Goal: Task Accomplishment & Management: Complete application form

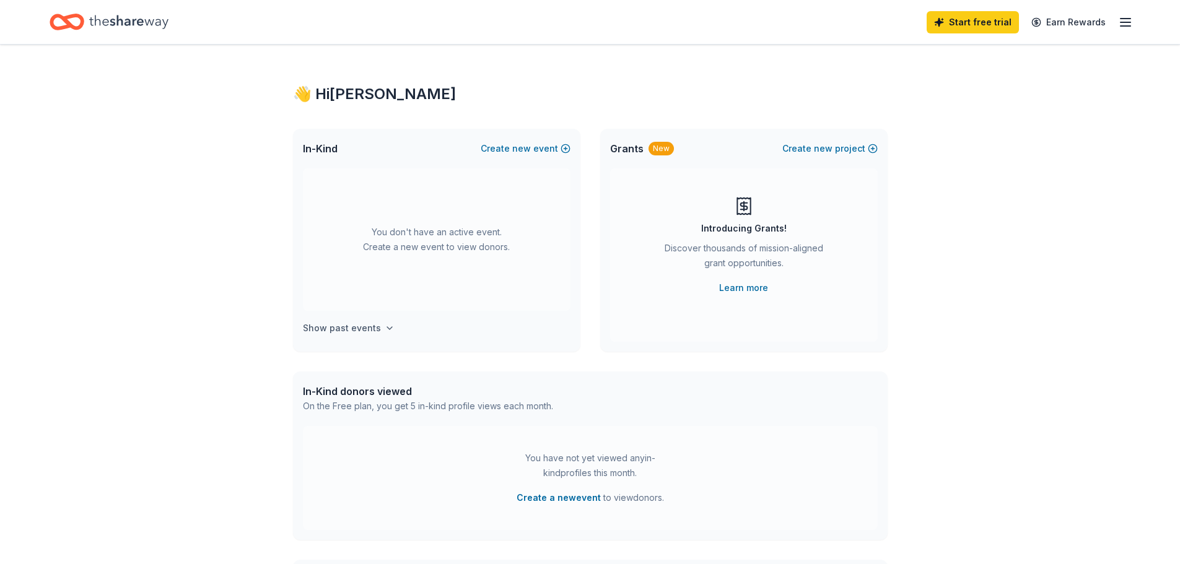
click at [346, 324] on h4 "Show past events" at bounding box center [342, 328] width 78 height 15
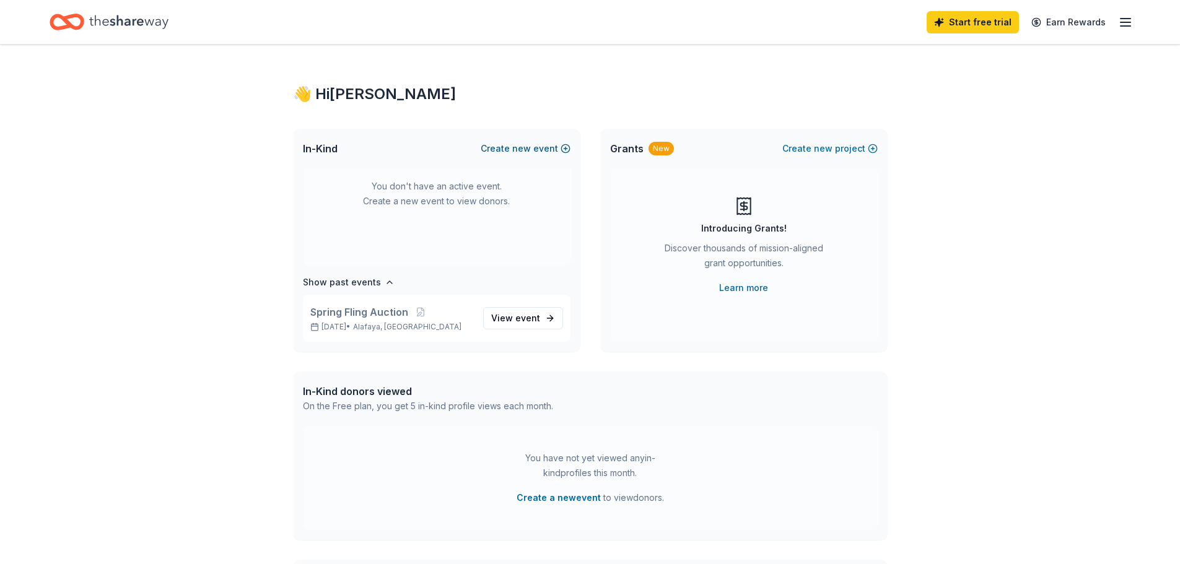
click at [522, 147] on span "new" at bounding box center [521, 148] width 19 height 15
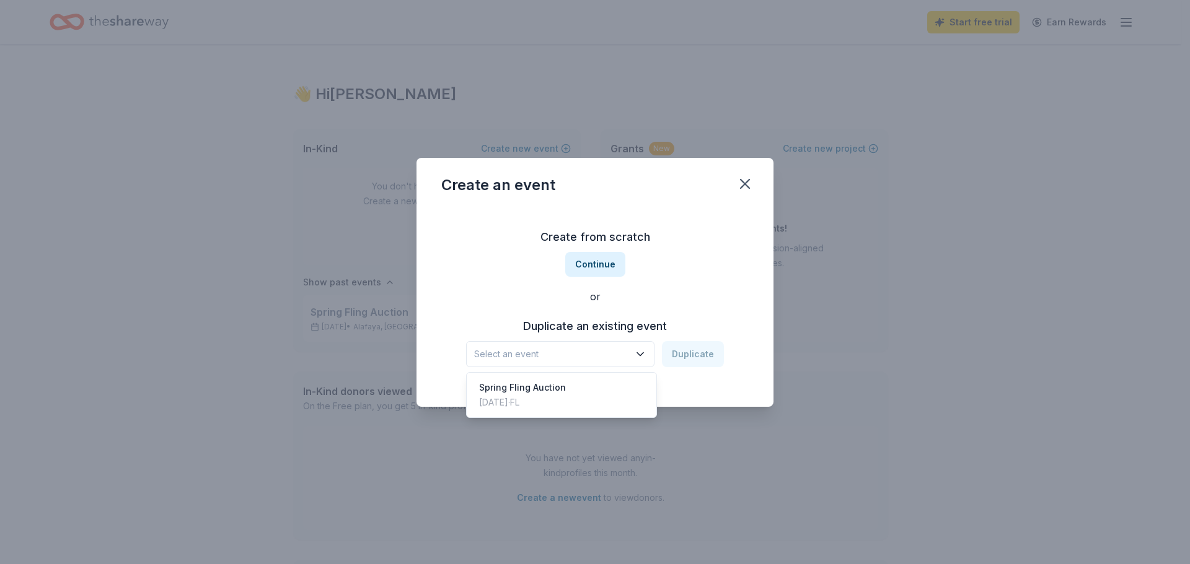
click at [589, 348] on span "Select an event" at bounding box center [551, 354] width 155 height 15
click at [600, 266] on div "Create from scratch Continue or Duplicate an existing event Select an event Dup…" at bounding box center [594, 298] width 307 height 180
click at [600, 266] on button "Continue" at bounding box center [595, 264] width 60 height 25
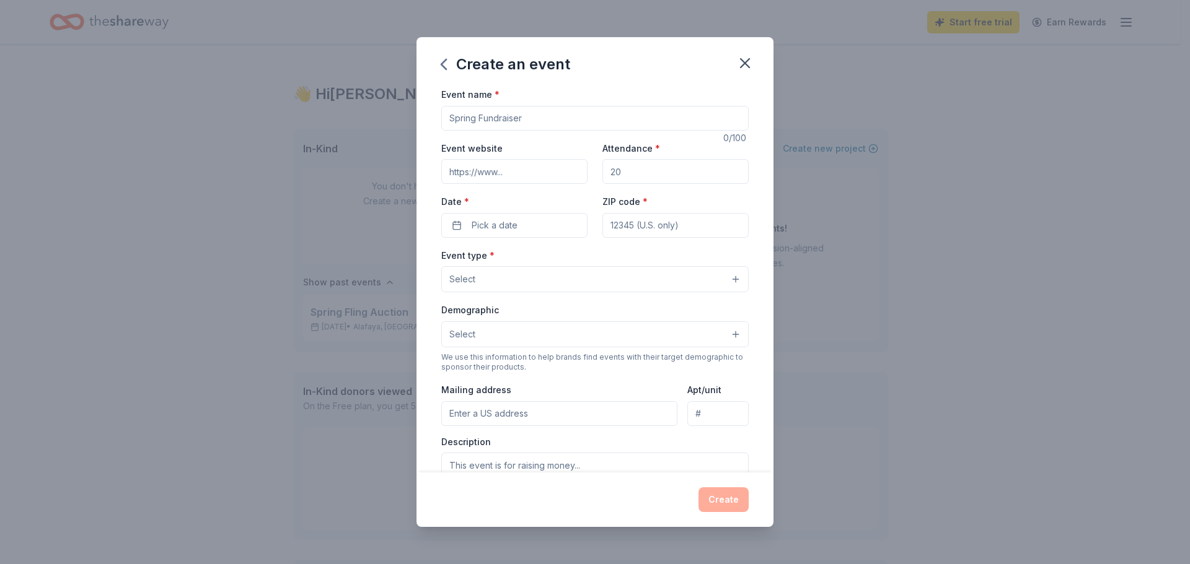
drag, startPoint x: 526, startPoint y: 118, endPoint x: 412, endPoint y: 119, distance: 114.0
click at [412, 119] on div "Create an event Event name * 0 /100 Event website Attendance * Date * Pick a da…" at bounding box center [595, 282] width 1190 height 564
type input "Fall Festival"
click at [532, 173] on input "Event website" at bounding box center [514, 171] width 146 height 25
click at [487, 173] on input "Event website" at bounding box center [514, 171] width 146 height 25
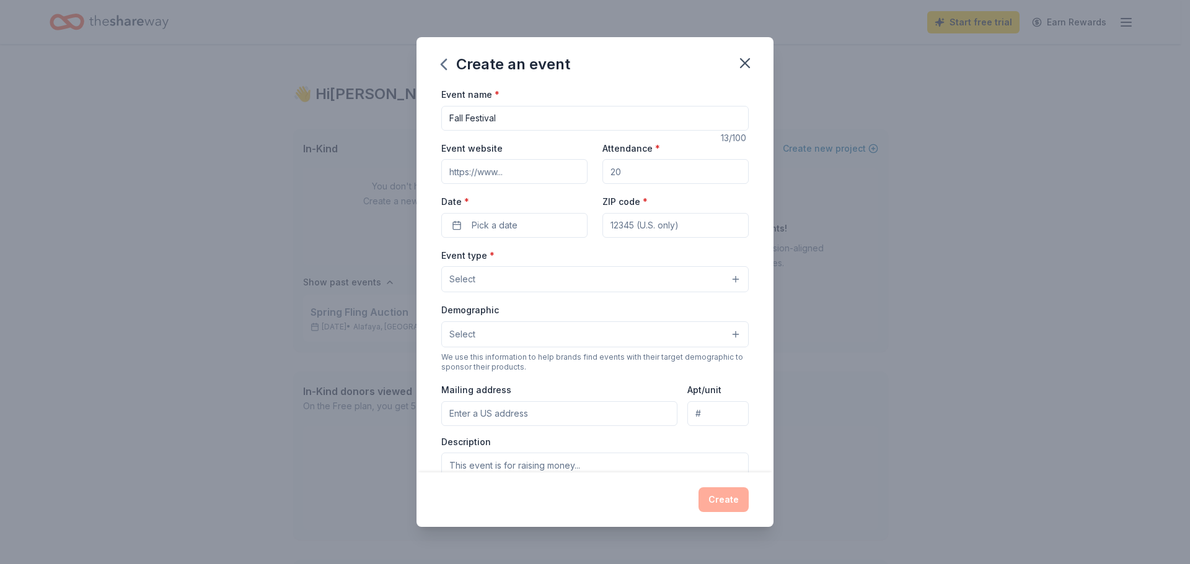
paste input "https://www.fcaorlandopto.com/"
type input "https://www.fcaorlandopto.com/"
drag, startPoint x: 647, startPoint y: 173, endPoint x: 587, endPoint y: 172, distance: 60.1
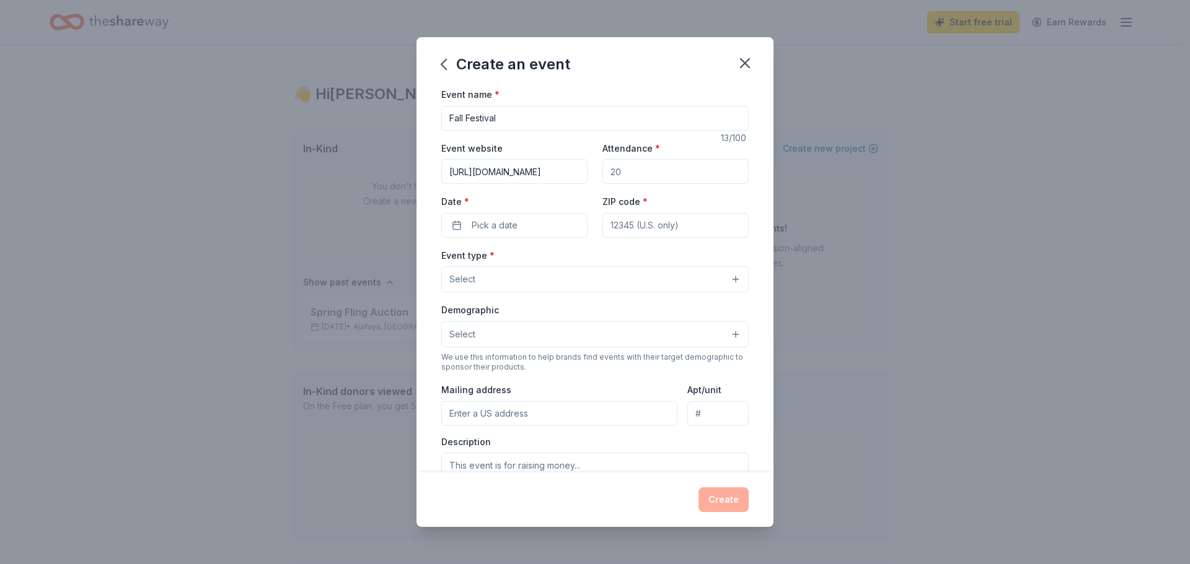
click at [587, 172] on div "Event website https://www.fcaorlandopto.com/ Attendance * Date * Pick a date ZI…" at bounding box center [594, 189] width 307 height 97
drag, startPoint x: 624, startPoint y: 169, endPoint x: 594, endPoint y: 167, distance: 30.4
click at [594, 167] on div "Event website https://www.fcaorlandopto.com/ Attendance * Date * Pick a date ZI…" at bounding box center [594, 189] width 307 height 97
type input "300"
click at [529, 220] on button "Pick a date" at bounding box center [514, 225] width 146 height 25
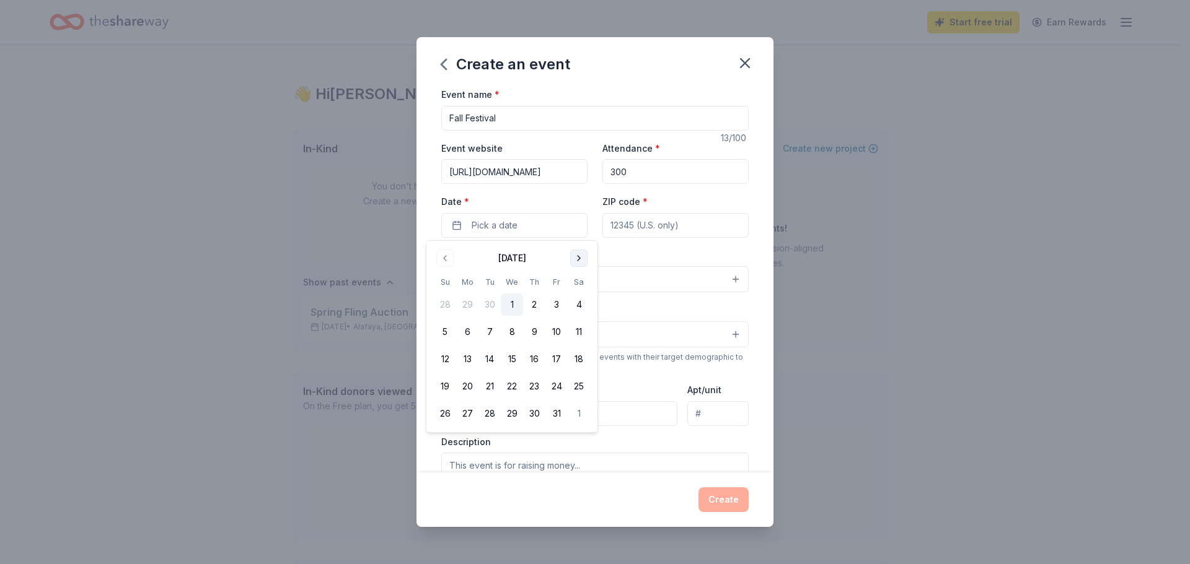
click at [575, 258] on button "Go to next month" at bounding box center [578, 258] width 17 height 17
click at [578, 333] on button "8" at bounding box center [579, 332] width 22 height 22
click at [690, 225] on input "ZIP code *" at bounding box center [675, 225] width 146 height 25
type input "32828"
click at [568, 283] on button "Select" at bounding box center [594, 279] width 307 height 26
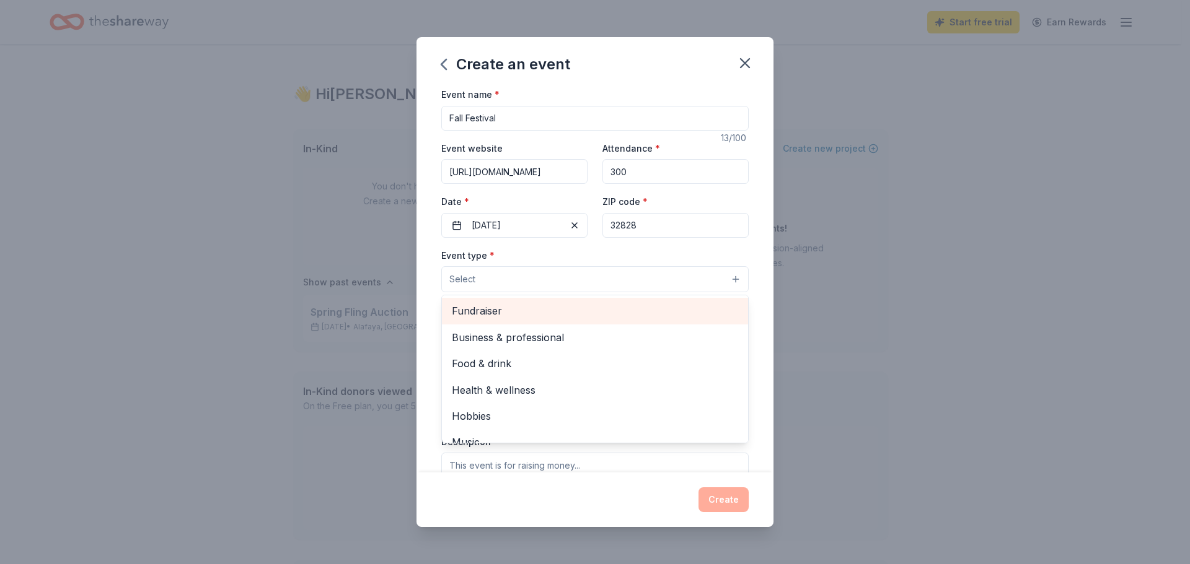
click at [489, 313] on span "Fundraiser" at bounding box center [595, 311] width 286 height 16
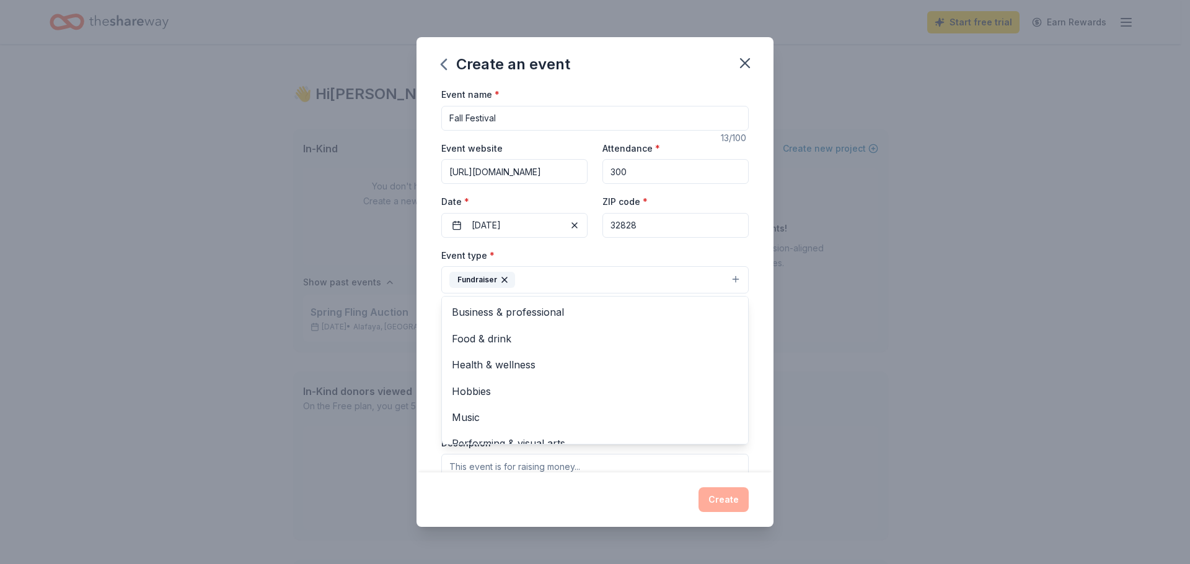
click at [841, 274] on div "Create an event Event name * Fall Festival 13 /100 Event website https://www.fc…" at bounding box center [595, 282] width 1190 height 564
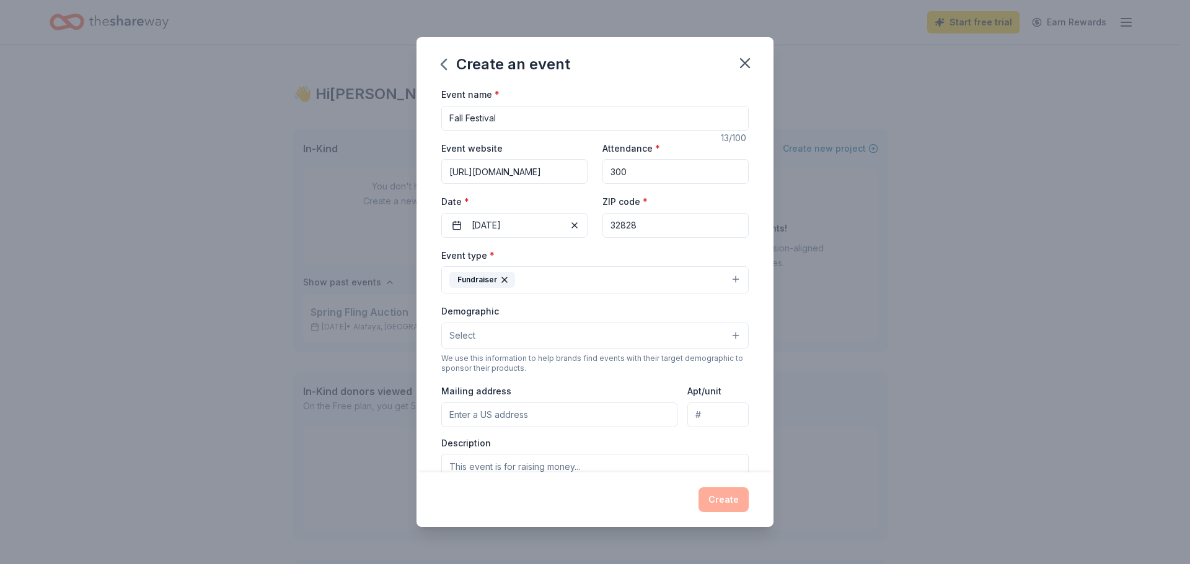
click at [652, 333] on button "Select" at bounding box center [594, 336] width 307 height 26
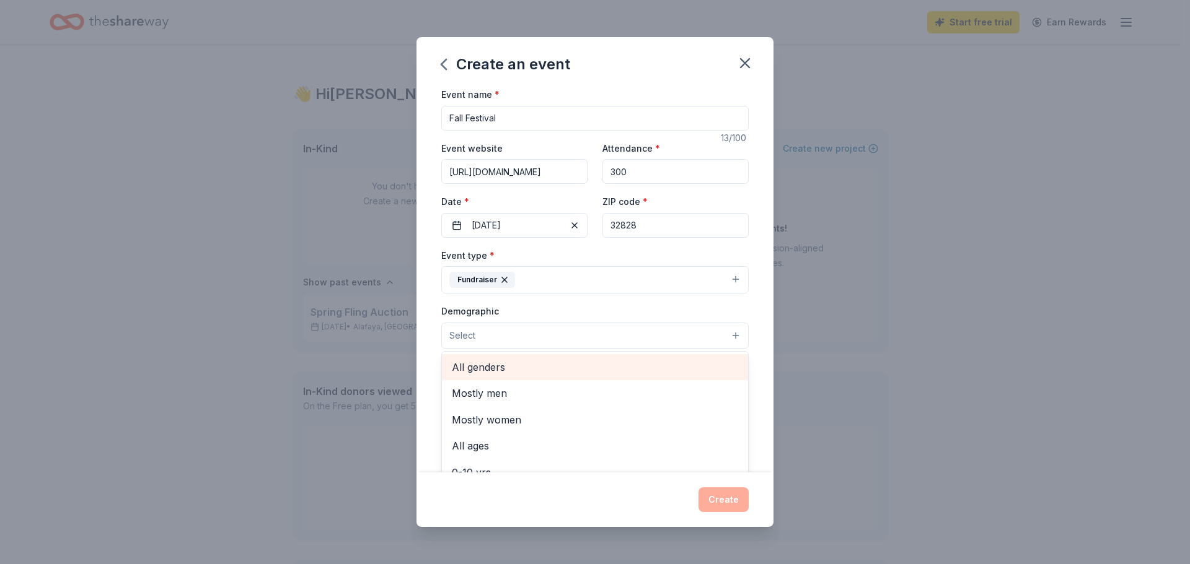
scroll to position [62, 0]
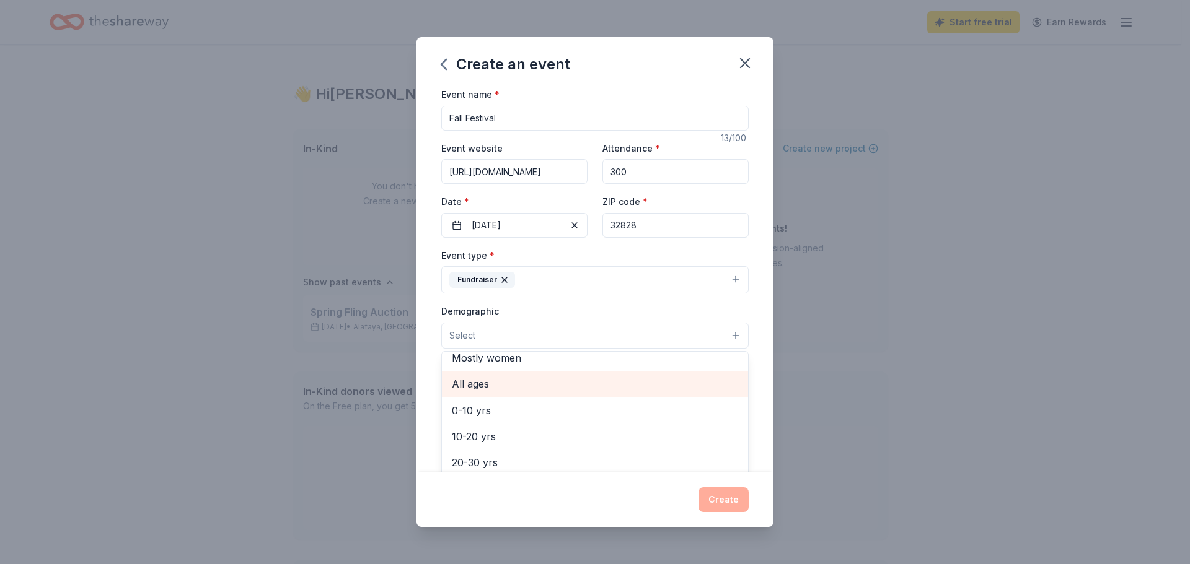
click at [568, 390] on span "All ages" at bounding box center [595, 384] width 286 height 16
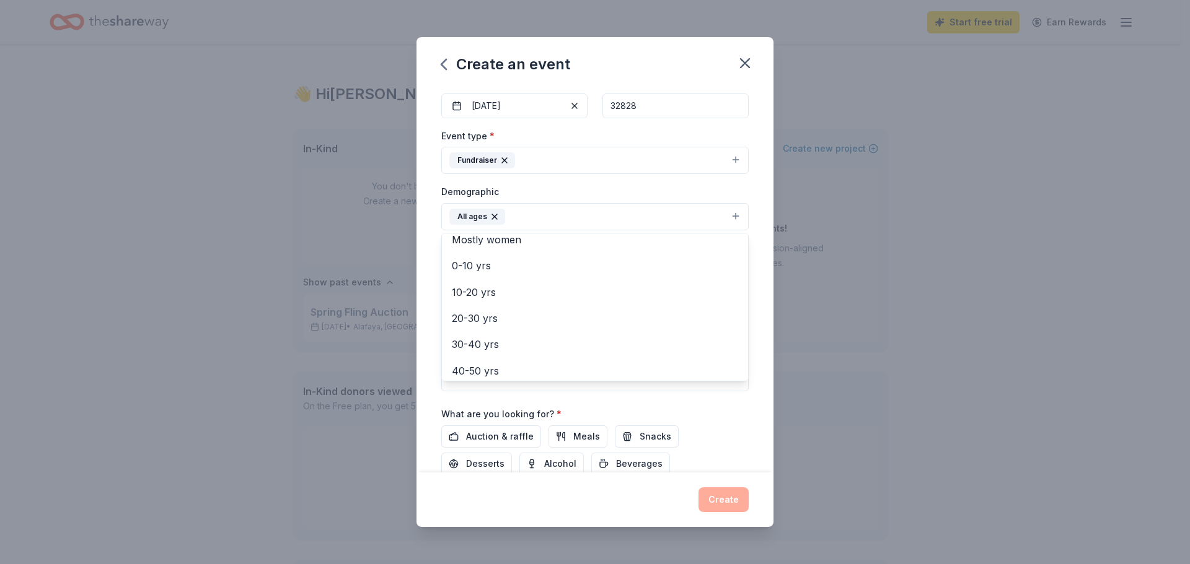
scroll to position [124, 0]
click at [727, 394] on div "Event name * Fall Festival 13 /100 Event website https://www.fcaorlandopto.com/…" at bounding box center [594, 250] width 307 height 575
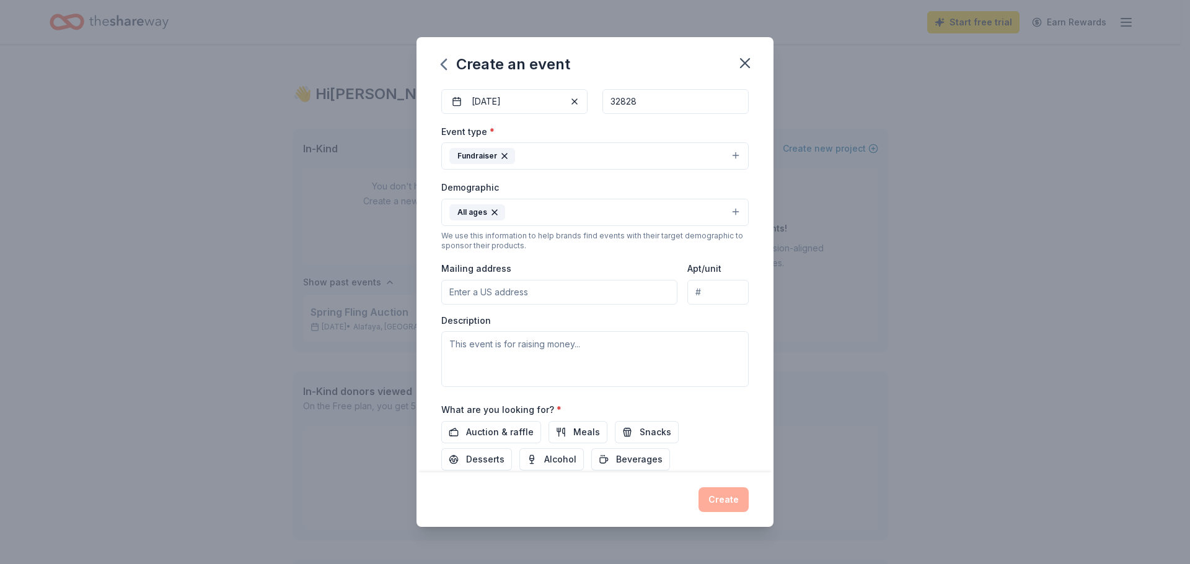
click at [727, 411] on div "What are you looking for? * Auction & raffle Meals Snacks Desserts Alcohol Beve…" at bounding box center [594, 436] width 307 height 69
click at [581, 295] on input "Mailing address" at bounding box center [559, 292] width 236 height 25
click at [517, 293] on input "Mailing address" at bounding box center [559, 292] width 236 height 25
type input "15060 Old Cheney Highway, Orlando, FL, 32828"
click at [559, 349] on textarea at bounding box center [594, 359] width 307 height 56
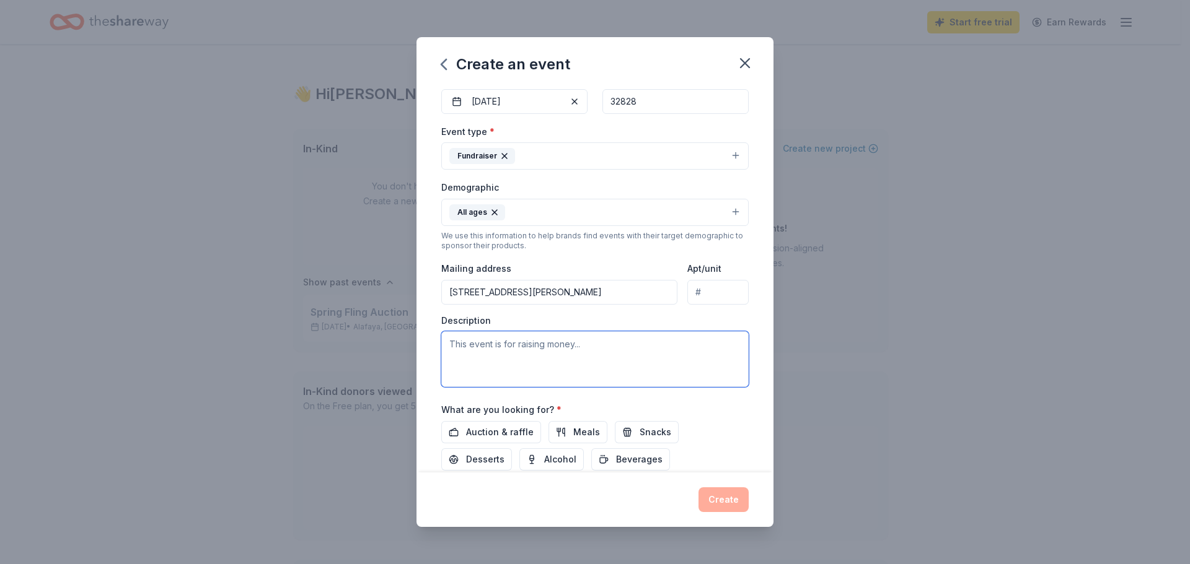
click at [473, 348] on textarea at bounding box center [594, 359] width 307 height 56
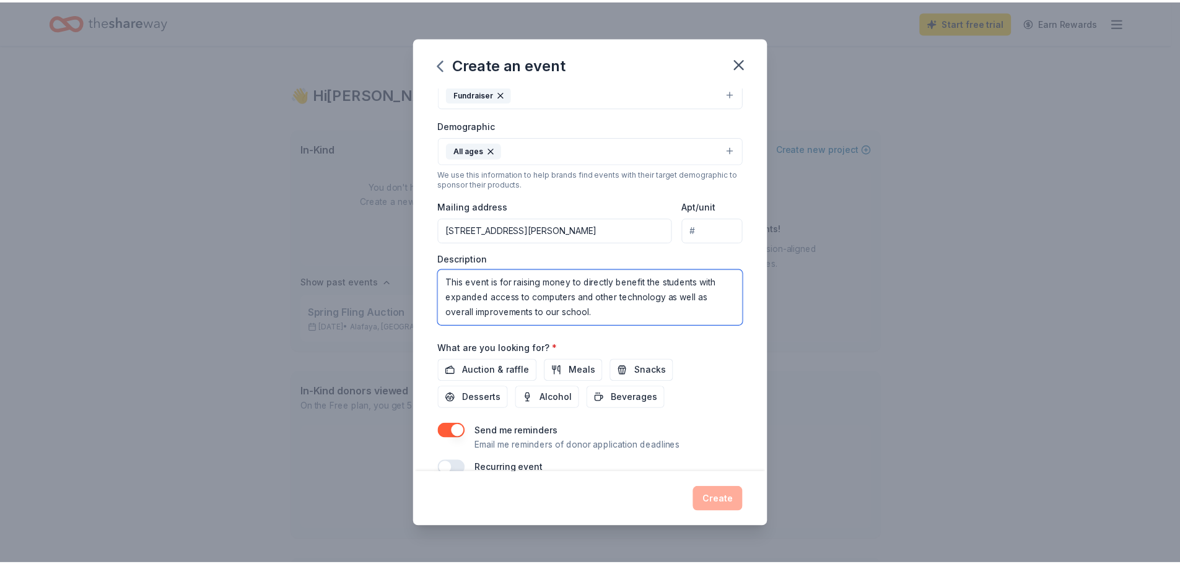
scroll to position [209, 0]
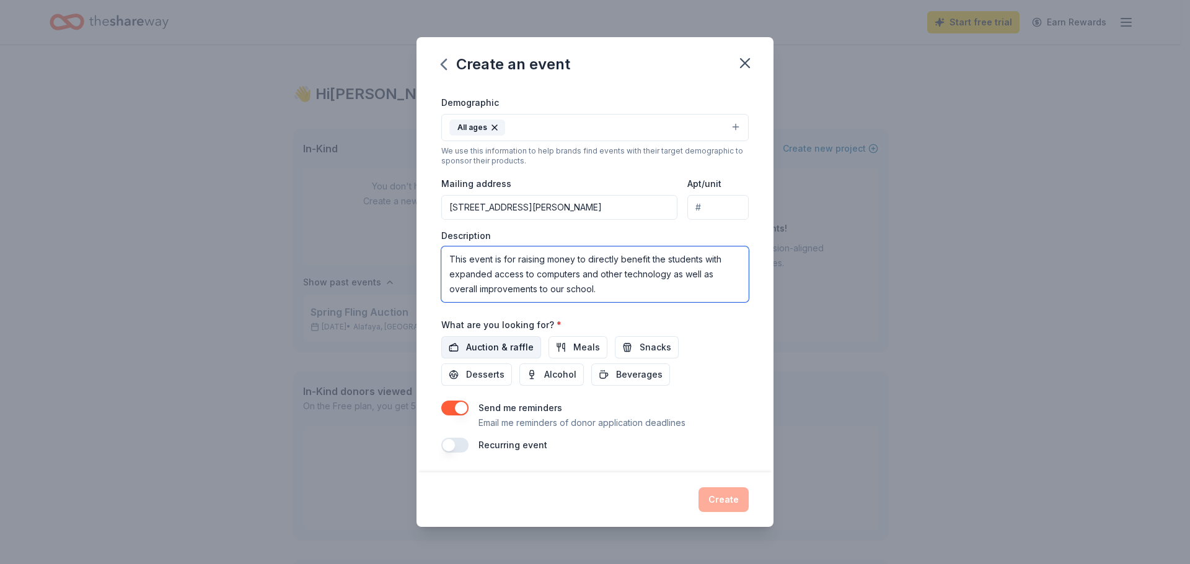
type textarea "This event is for raising money to directly benefit the students with expanded …"
click at [472, 348] on span "Auction & raffle" at bounding box center [500, 347] width 68 height 15
click at [720, 500] on button "Create" at bounding box center [723, 500] width 50 height 25
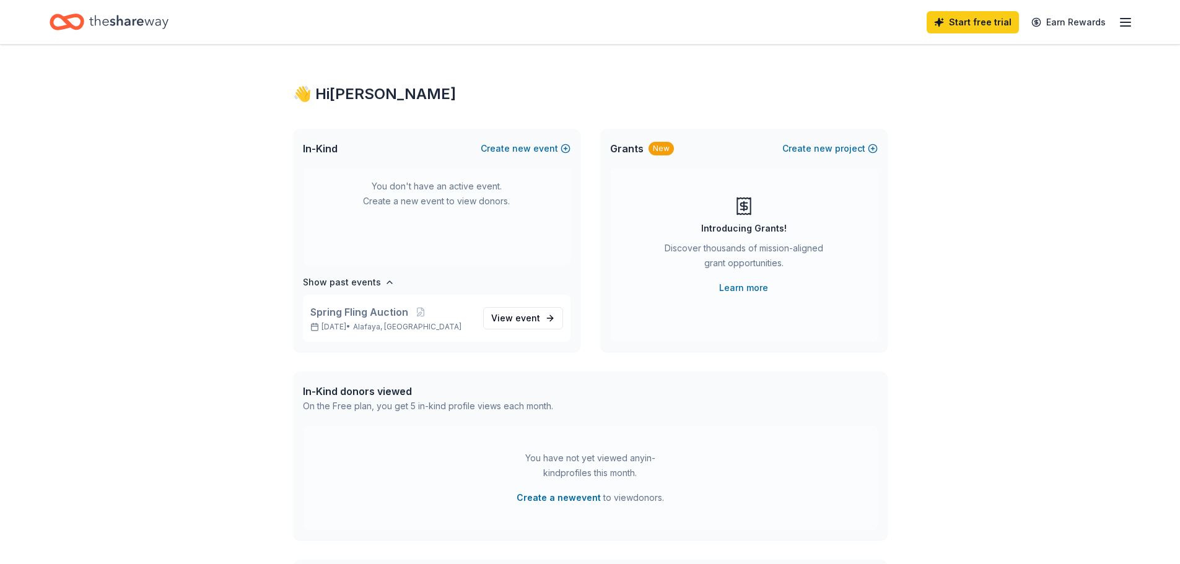
scroll to position [0, 0]
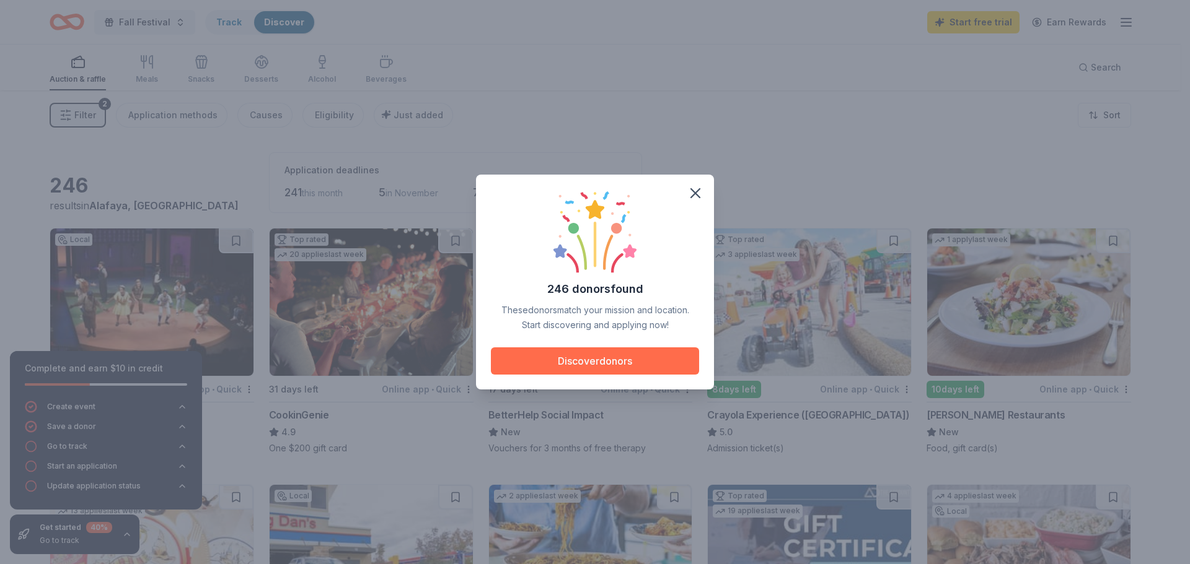
click at [599, 364] on button "Discover donors" at bounding box center [595, 361] width 208 height 27
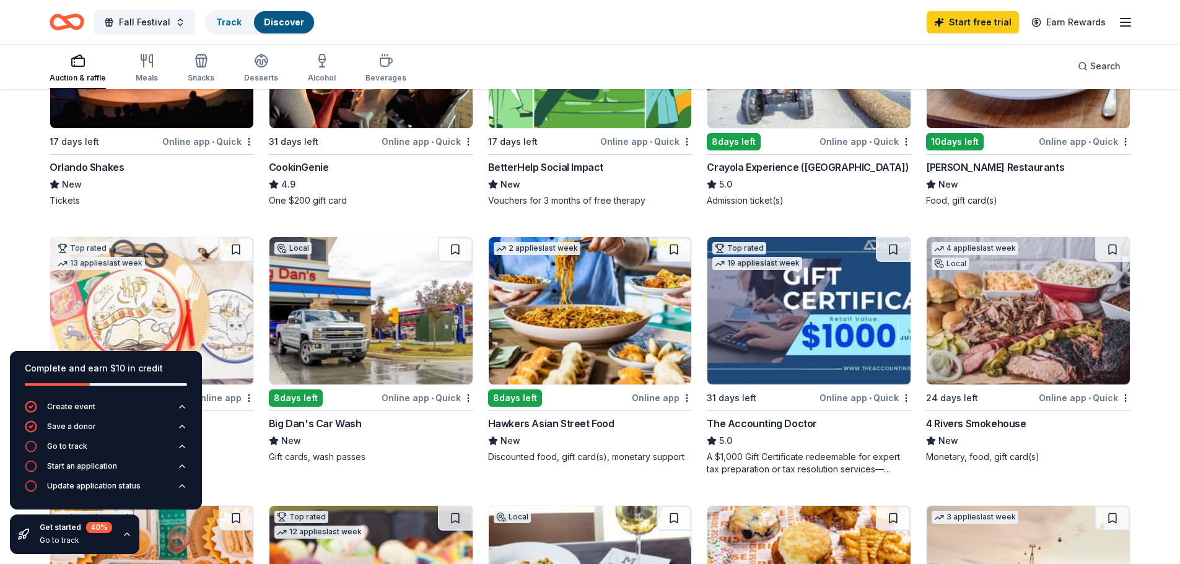
scroll to position [186, 0]
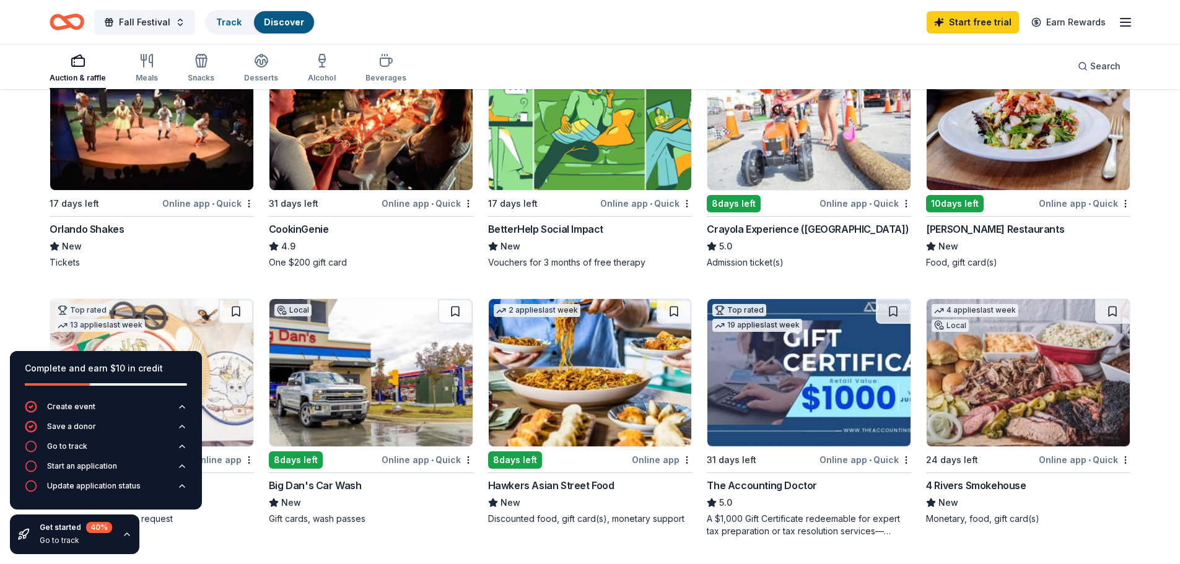
click at [305, 232] on div "CookinGenie" at bounding box center [299, 229] width 60 height 15
click at [729, 206] on div "8 days left" at bounding box center [734, 203] width 54 height 17
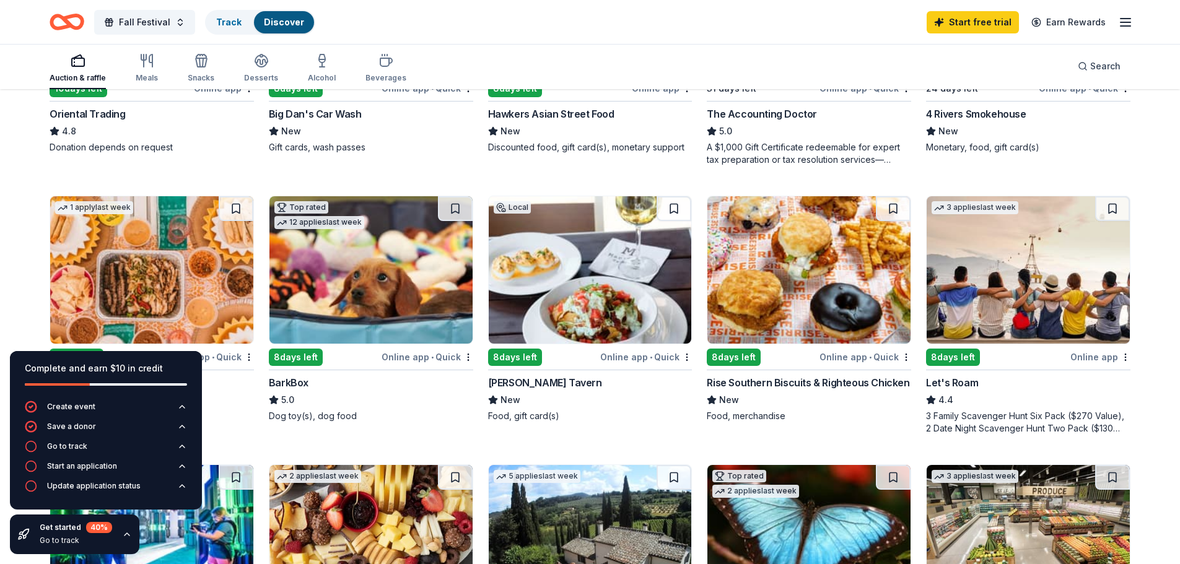
scroll to position [620, 0]
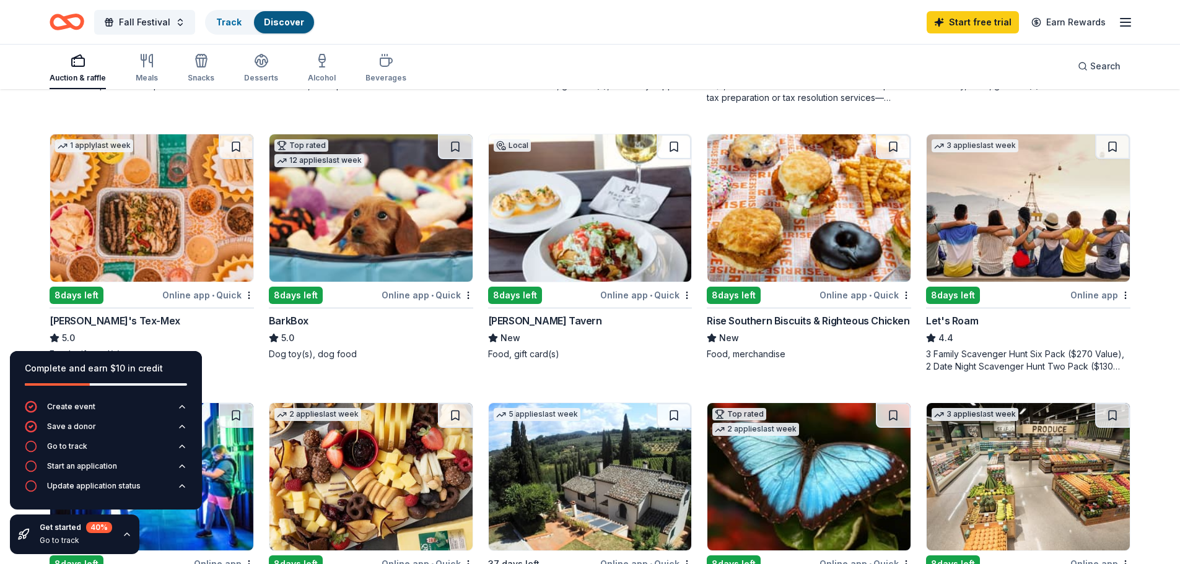
click at [299, 297] on div "8 days left" at bounding box center [296, 295] width 54 height 17
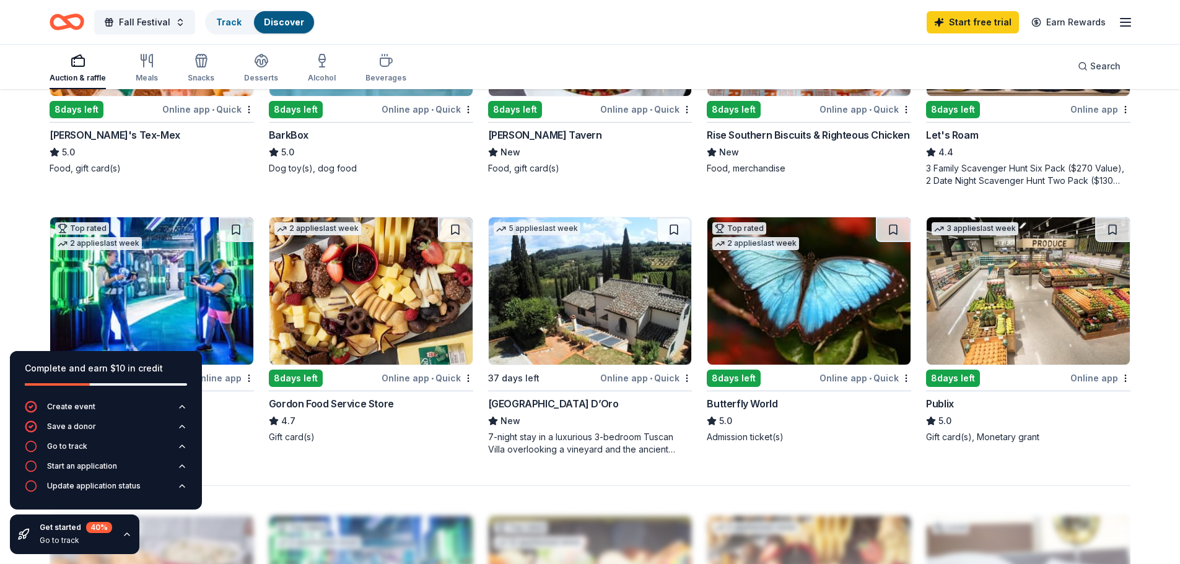
scroll to position [744, 0]
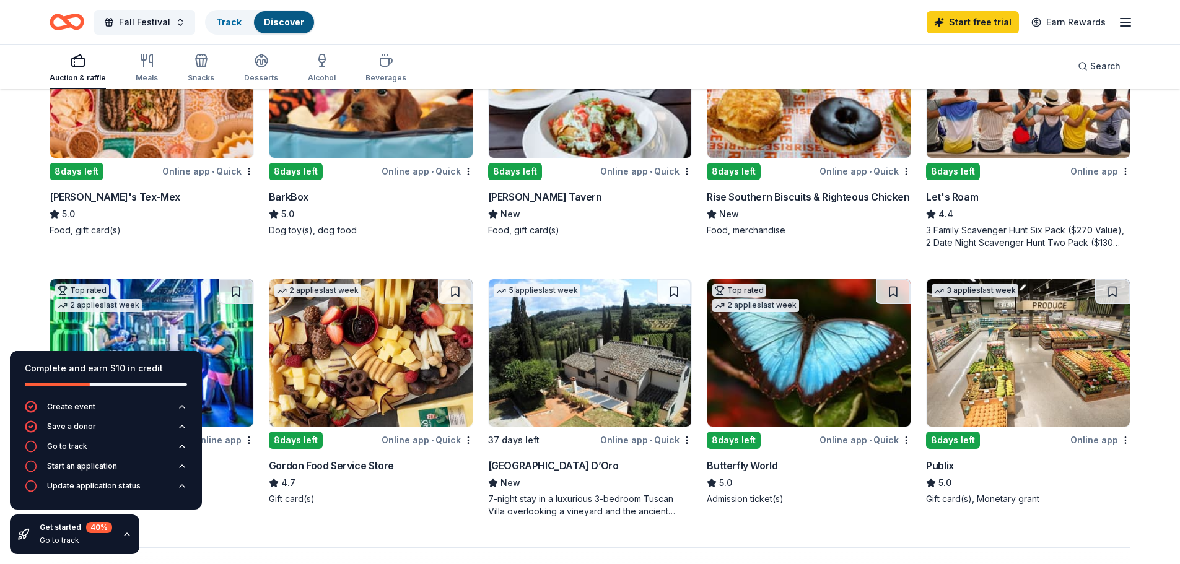
click at [943, 169] on div "8 days left" at bounding box center [953, 171] width 54 height 17
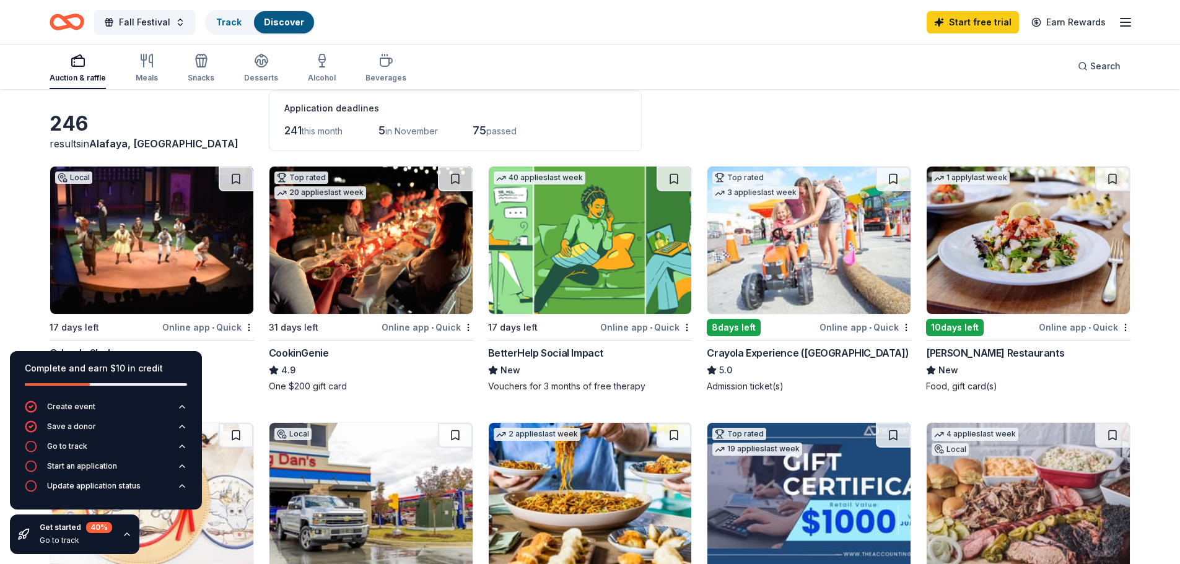
scroll to position [0, 0]
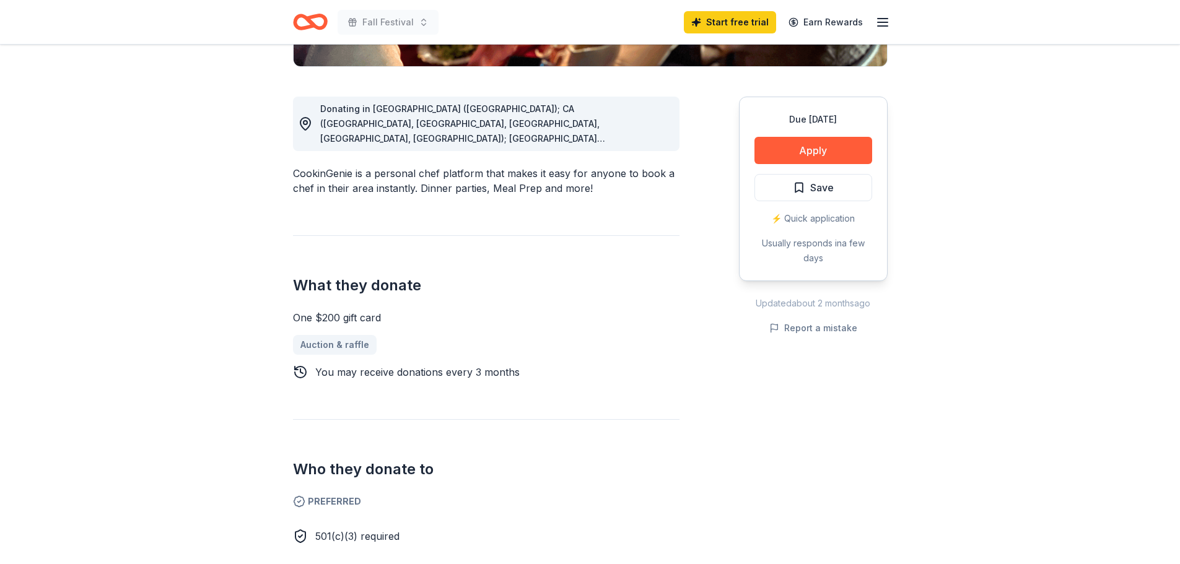
scroll to position [248, 0]
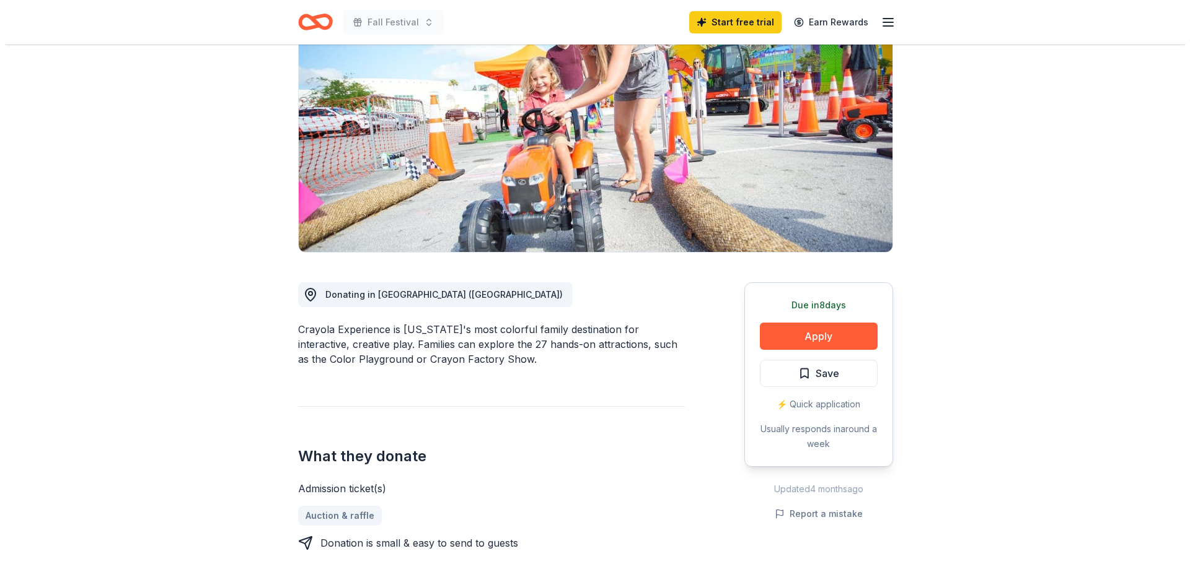
scroll to position [186, 0]
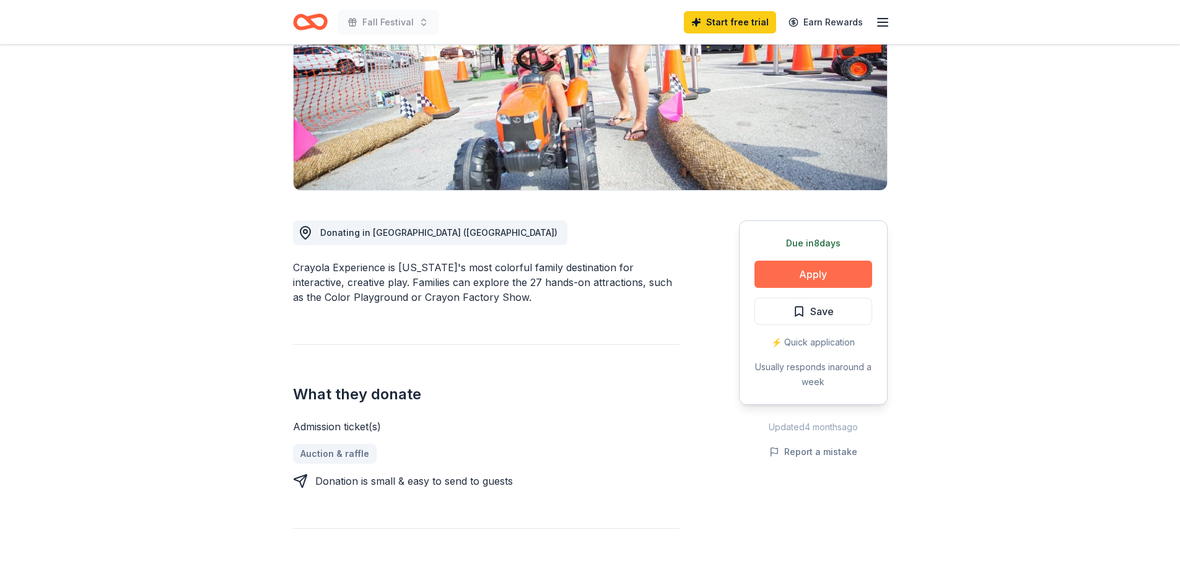
click at [823, 279] on button "Apply" at bounding box center [814, 274] width 118 height 27
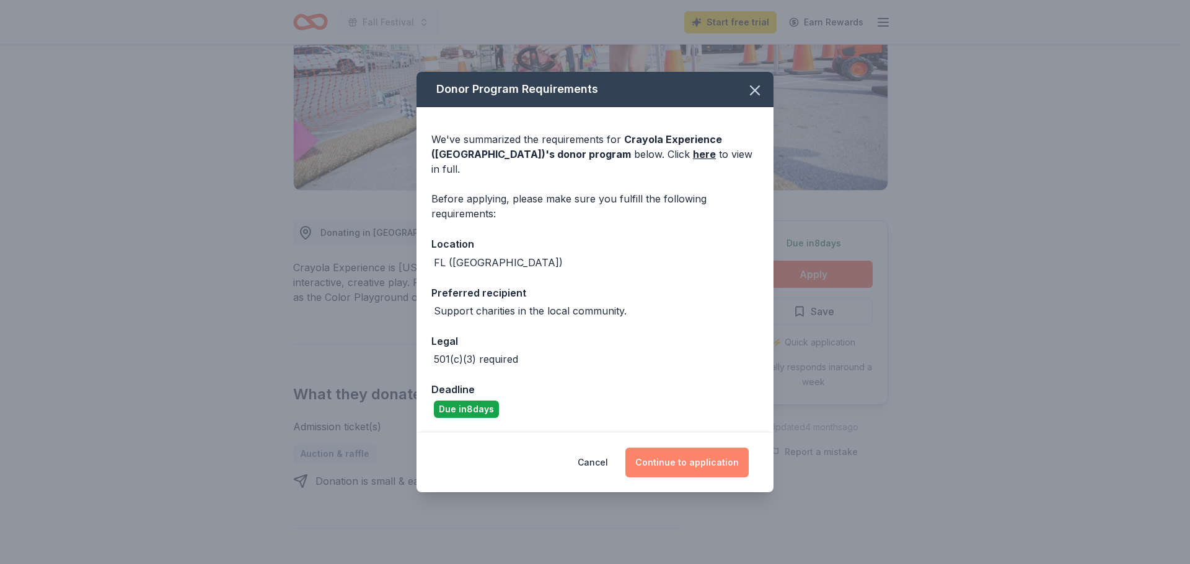
click at [668, 456] on button "Continue to application" at bounding box center [686, 463] width 123 height 30
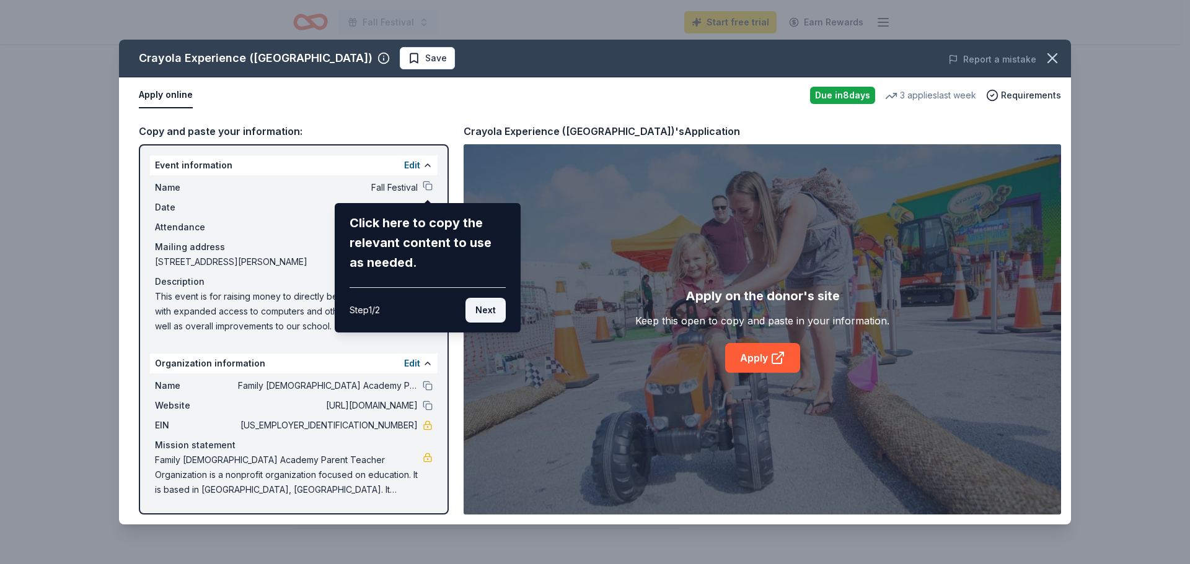
click at [488, 312] on button "Next" at bounding box center [485, 310] width 40 height 25
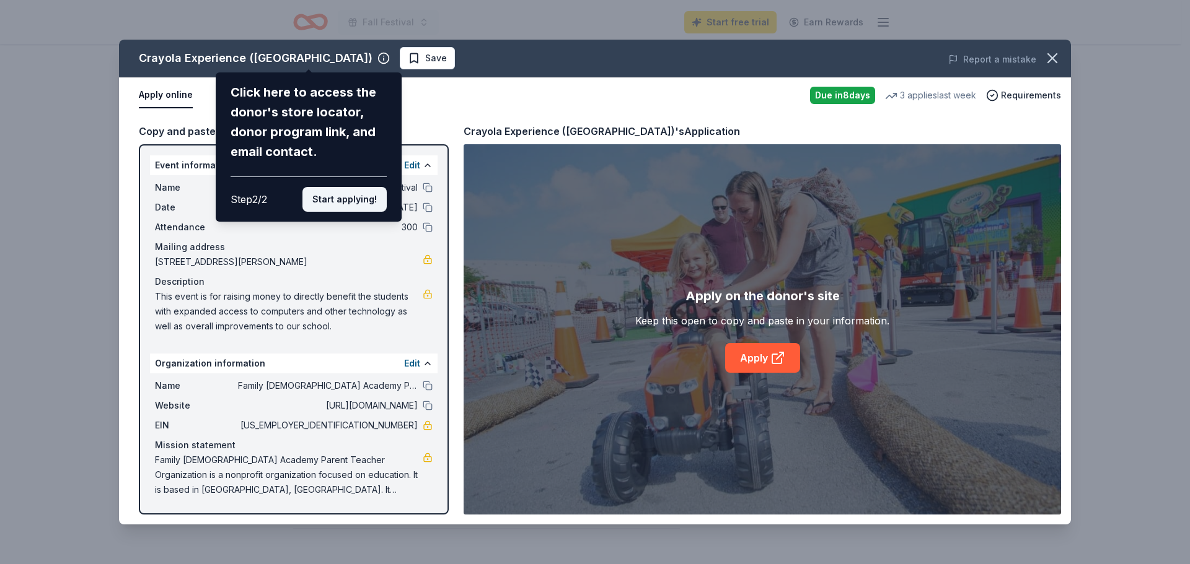
click at [354, 202] on button "Start applying!" at bounding box center [344, 199] width 84 height 25
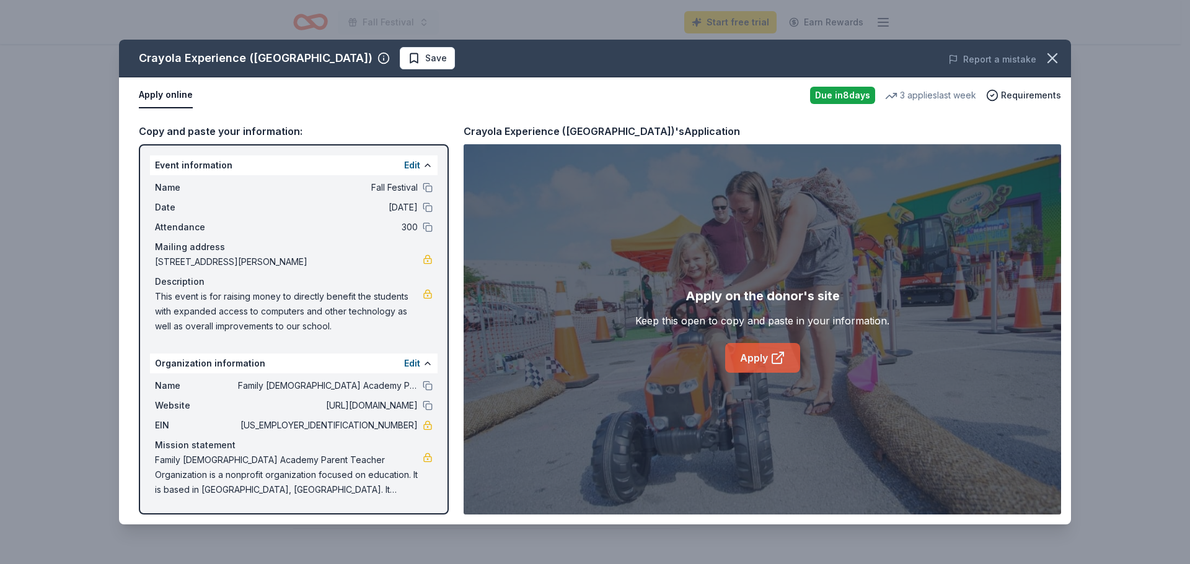
click at [759, 358] on link "Apply" at bounding box center [762, 358] width 75 height 30
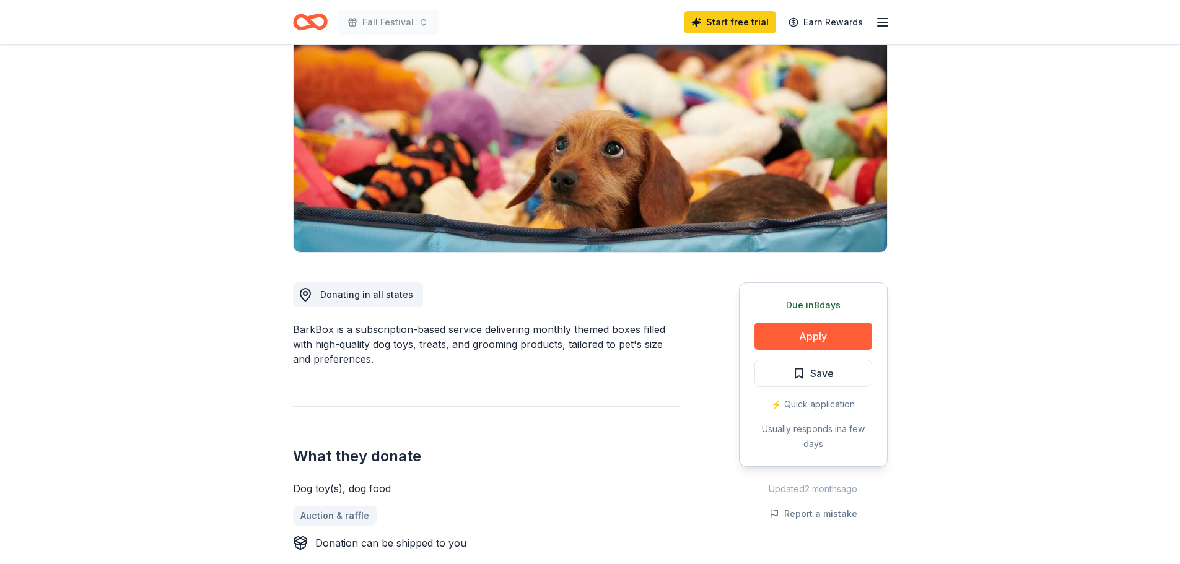
scroll to position [186, 0]
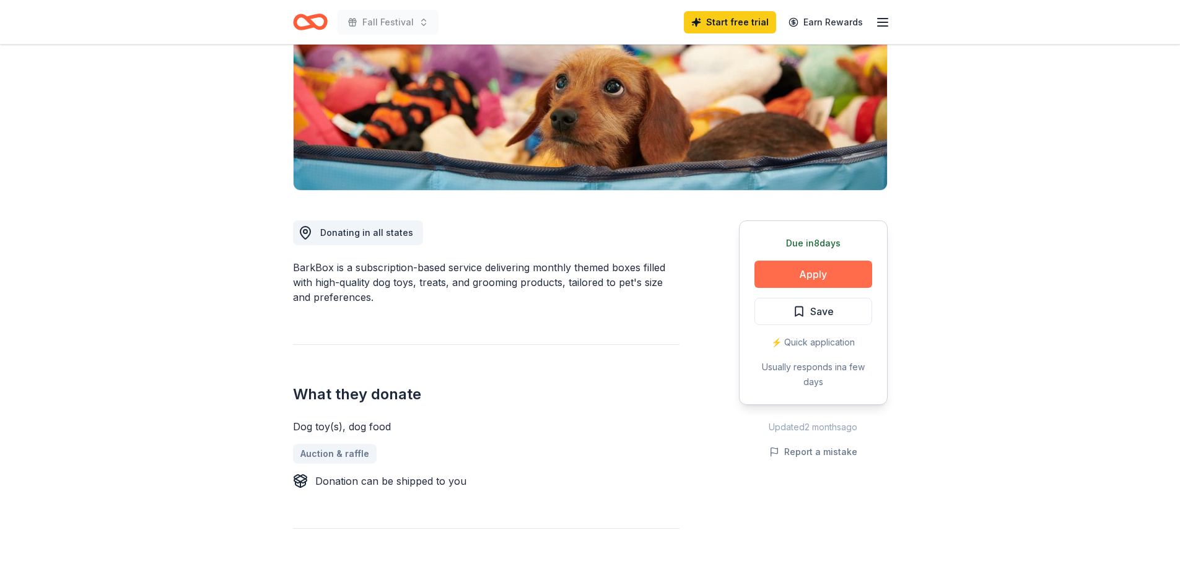
click at [802, 273] on button "Apply" at bounding box center [814, 274] width 118 height 27
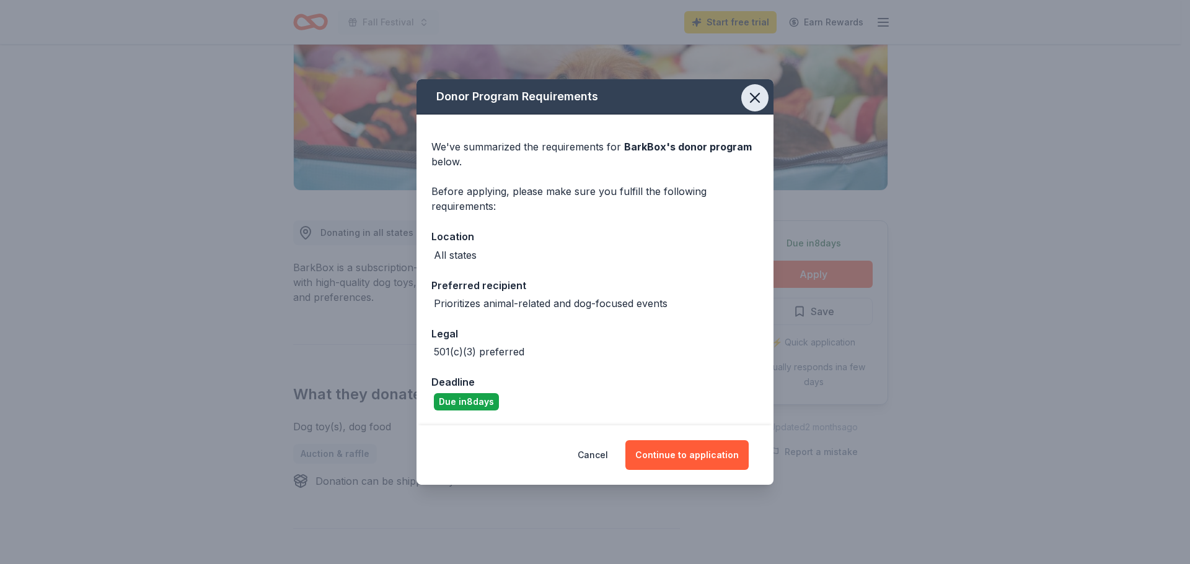
click at [754, 98] on icon "button" at bounding box center [754, 98] width 9 height 9
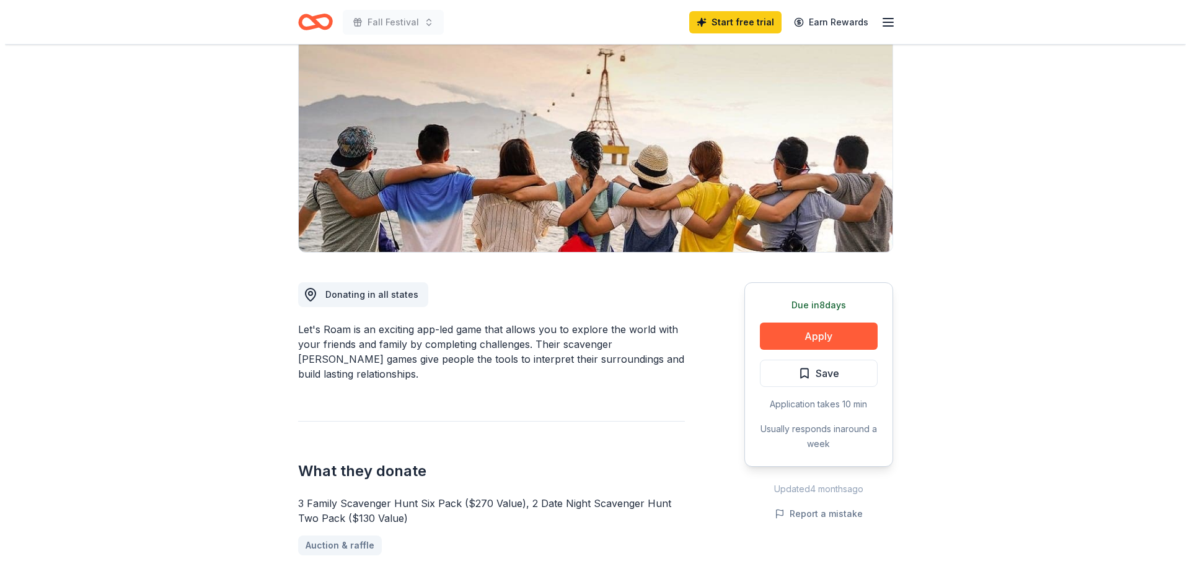
scroll to position [186, 0]
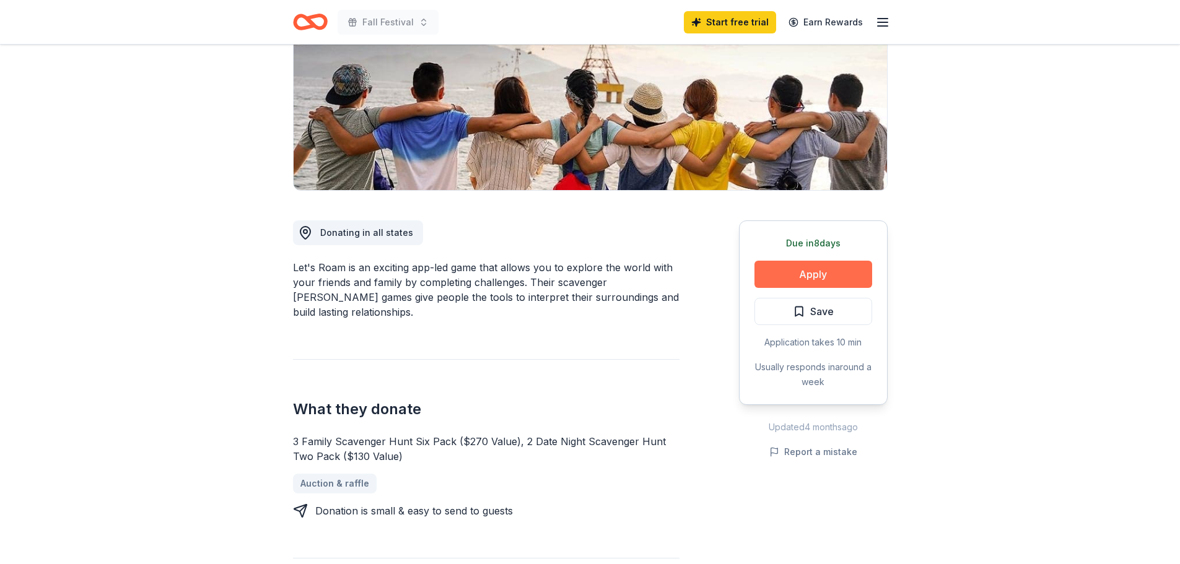
click at [809, 274] on button "Apply" at bounding box center [814, 274] width 118 height 27
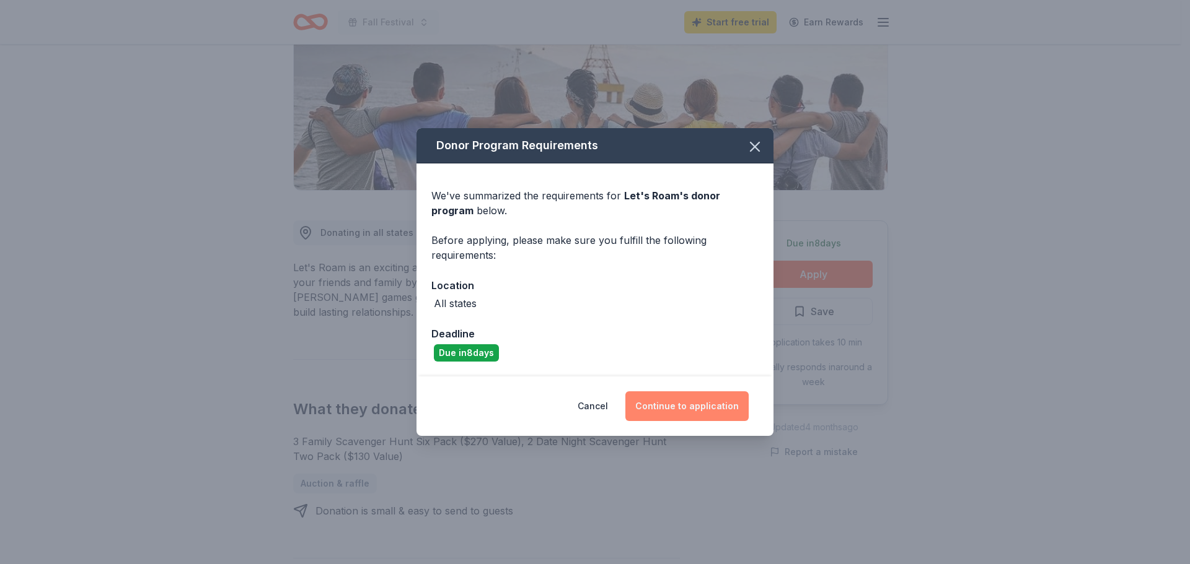
click at [677, 410] on button "Continue to application" at bounding box center [686, 407] width 123 height 30
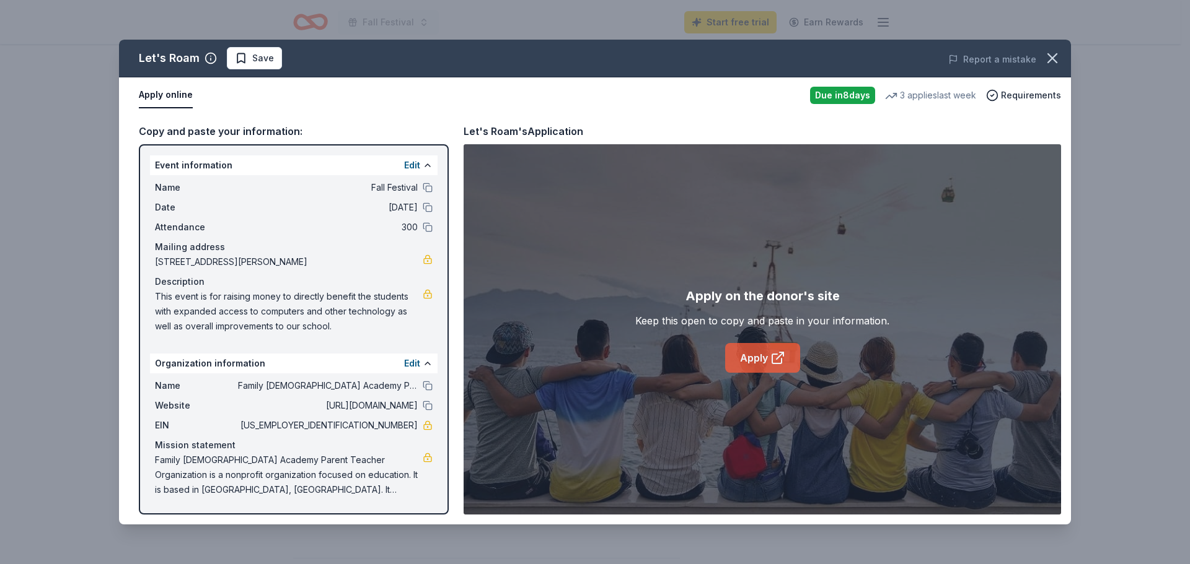
click at [748, 359] on link "Apply" at bounding box center [762, 358] width 75 height 30
